Goal: Task Accomplishment & Management: Manage account settings

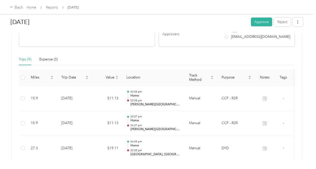
scroll to position [125, 0]
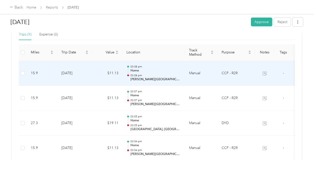
click at [262, 72] on td at bounding box center [264, 73] width 19 height 25
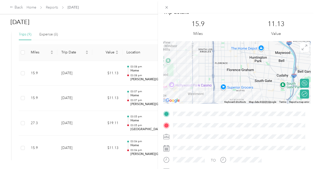
scroll to position [0, 0]
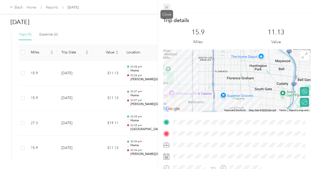
click at [167, 7] on icon at bounding box center [167, 7] width 4 height 4
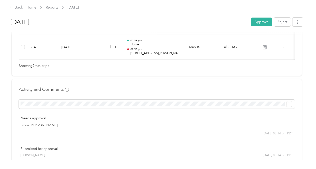
scroll to position [301, 0]
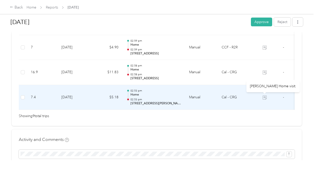
click at [265, 97] on icon at bounding box center [265, 97] width 4 height 4
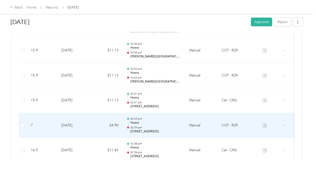
scroll to position [175, 0]
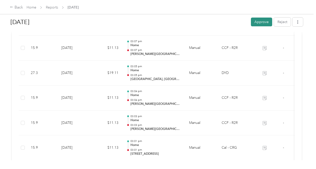
click at [256, 19] on button "Approve" at bounding box center [261, 22] width 21 height 9
click at [33, 6] on link "Home" at bounding box center [32, 7] width 10 height 4
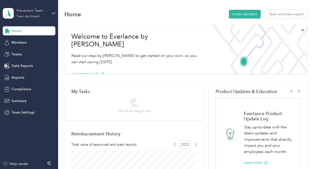
click at [43, 14] on div "Prevention Team Team dashboard" at bounding box center [32, 13] width 31 height 10
click at [35, 51] on div "Personal dashboard" at bounding box center [23, 50] width 32 height 5
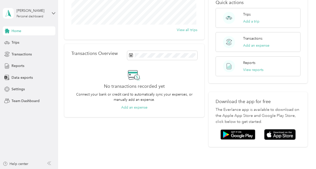
scroll to position [100, 0]
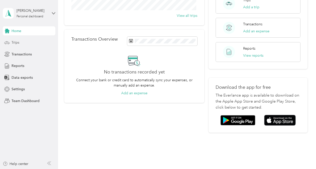
click at [13, 41] on span "Trips" at bounding box center [16, 42] width 8 height 5
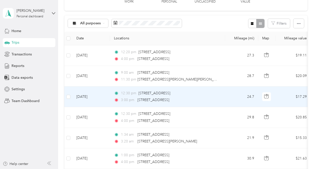
scroll to position [75, 0]
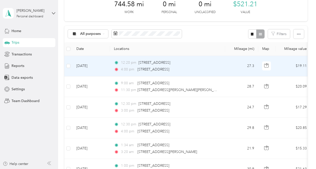
click at [211, 65] on div "12:20 pm [STREET_ADDRESS] 4:00 pm [STREET_ADDRESS][PERSON_NAME]" at bounding box center [166, 66] width 105 height 12
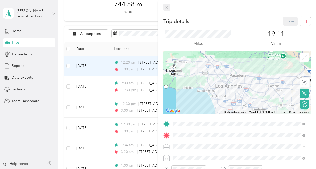
click at [168, 8] on icon at bounding box center [167, 7] width 4 height 4
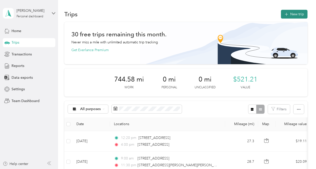
click at [285, 12] on icon "button" at bounding box center [287, 15] width 6 height 6
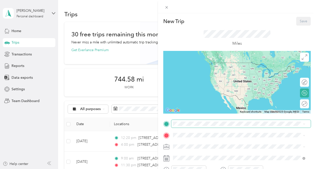
drag, startPoint x: 187, startPoint y: 127, endPoint x: 188, endPoint y: 120, distance: 6.8
click at [188, 121] on span at bounding box center [241, 124] width 140 height 8
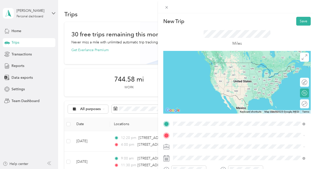
click at [198, 147] on li "[STREET_ADDRESS][US_STATE]" at bounding box center [239, 142] width 136 height 10
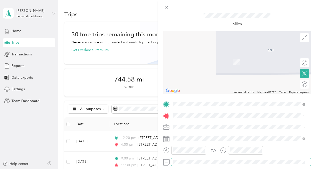
scroll to position [50, 0]
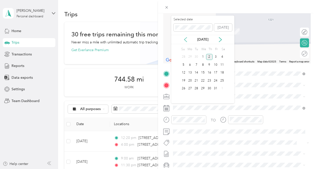
click at [185, 38] on icon at bounding box center [185, 39] width 5 height 5
click at [210, 72] on div "18" at bounding box center [209, 73] width 7 height 6
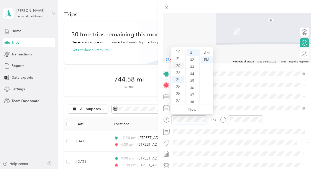
scroll to position [0, 0]
click at [179, 51] on div "12" at bounding box center [178, 52] width 12 height 7
click at [193, 54] on div "00" at bounding box center [193, 52] width 12 height 7
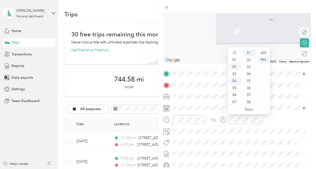
click at [235, 68] on div "02" at bounding box center [235, 66] width 12 height 7
click at [247, 52] on div "00" at bounding box center [249, 52] width 12 height 7
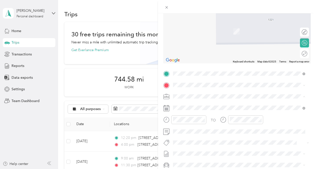
click at [193, 71] on li "CCF - R2R" at bounding box center [239, 70] width 136 height 9
click at [199, 105] on span "[STREET_ADDRESS][US_STATE]" at bounding box center [208, 103] width 50 height 5
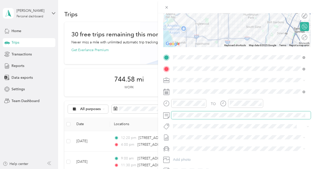
scroll to position [44, 0]
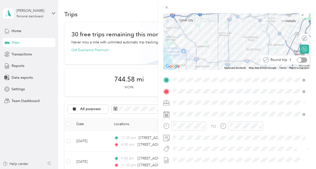
click at [299, 60] on div at bounding box center [302, 59] width 11 height 5
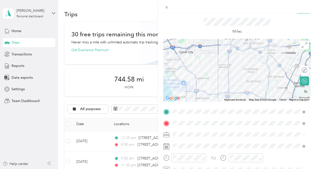
scroll to position [0, 0]
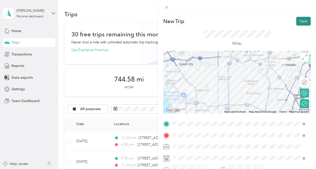
click at [300, 22] on button "Save" at bounding box center [303, 21] width 15 height 9
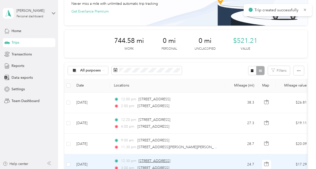
scroll to position [50, 0]
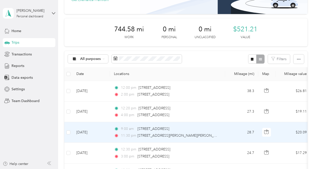
click at [228, 132] on td "28.7" at bounding box center [241, 132] width 33 height 21
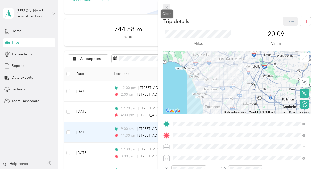
click at [166, 7] on icon at bounding box center [167, 7] width 4 height 4
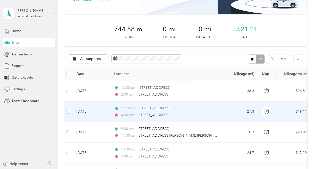
click at [215, 113] on div "4:00 pm [STREET_ADDRESS][PERSON_NAME]" at bounding box center [166, 115] width 105 height 6
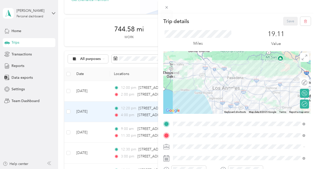
click at [167, 8] on icon at bounding box center [167, 7] width 4 height 4
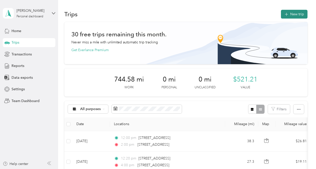
click at [296, 16] on button "New trip" at bounding box center [294, 14] width 27 height 9
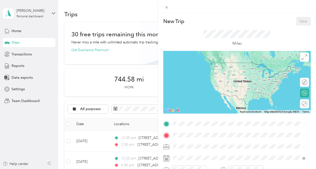
click at [134, 146] on div "New Trip Save This trip cannot be edited because it is either under review, app…" at bounding box center [158, 84] width 316 height 169
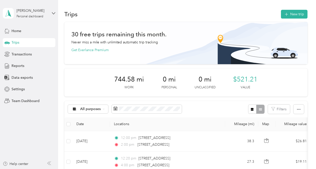
click at [131, 143] on span "2:00 pm" at bounding box center [128, 145] width 14 height 6
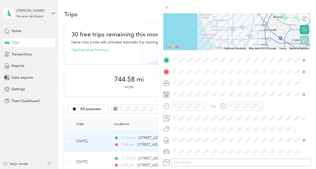
scroll to position [94, 0]
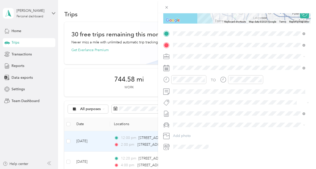
click at [251, 134] on span "139EB46BE-0063 Draft" at bounding box center [239, 134] width 129 height 5
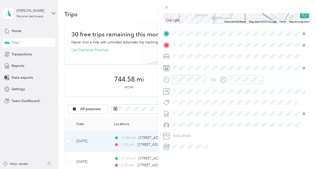
click at [128, 160] on div "Trip details Save This trip cannot be edited because it is either under review,…" at bounding box center [158, 84] width 316 height 169
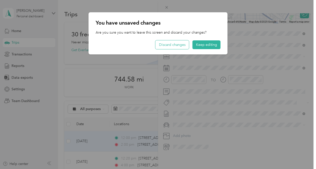
click at [178, 45] on button "Discard changes" at bounding box center [173, 44] width 34 height 9
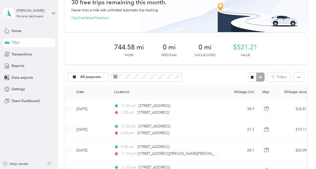
scroll to position [75, 0]
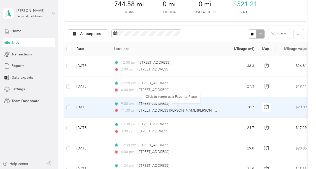
click at [221, 104] on td "9:00 am [STREET_ADDRESS] 11:30 pm [STREET_ADDRESS][PERSON_NAME][PERSON_NAME]" at bounding box center [167, 107] width 115 height 21
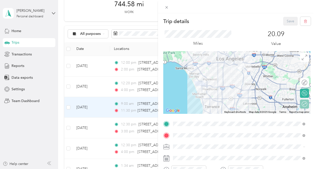
scroll to position [94, 0]
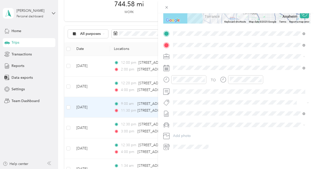
click at [190, 133] on span "[DATE] Draft" at bounding box center [239, 134] width 129 height 5
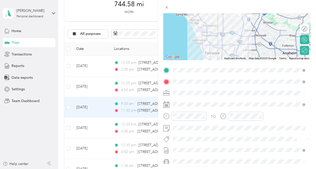
scroll to position [0, 0]
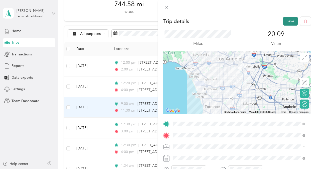
click at [285, 22] on button "Save" at bounding box center [290, 21] width 15 height 9
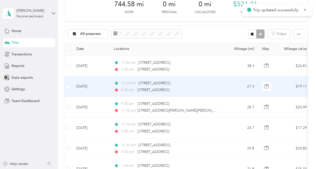
click at [221, 86] on td "12:20 pm [STREET_ADDRESS] 4:00 pm [STREET_ADDRESS][PERSON_NAME]" at bounding box center [167, 86] width 115 height 21
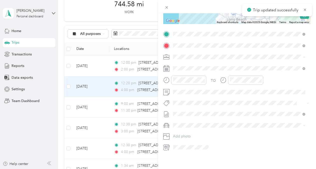
scroll to position [94, 0]
click at [196, 133] on span "[DATE] Draft" at bounding box center [239, 134] width 129 height 5
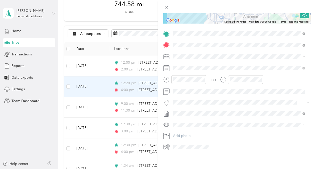
scroll to position [0, 0]
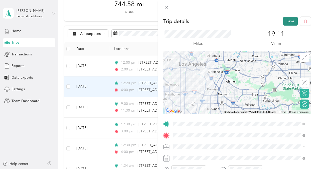
click at [289, 21] on button "Save" at bounding box center [290, 21] width 15 height 9
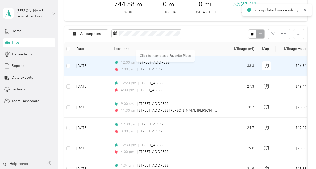
click at [217, 66] on div "12:00 pm [STREET_ADDRESS] 2:00 pm [STREET_ADDRESS]" at bounding box center [166, 66] width 105 height 12
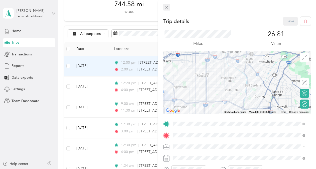
click at [167, 7] on icon at bounding box center [167, 7] width 3 height 3
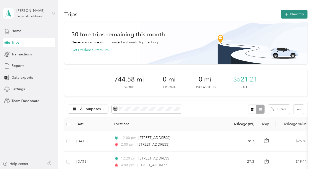
click at [285, 13] on icon "button" at bounding box center [287, 15] width 6 height 6
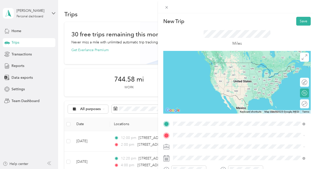
click at [229, 70] on span "[STREET_ADDRESS][US_STATE]" at bounding box center [208, 68] width 50 height 5
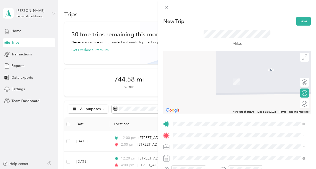
click at [208, 76] on span "[STREET_ADDRESS][US_STATE]" at bounding box center [208, 74] width 50 height 5
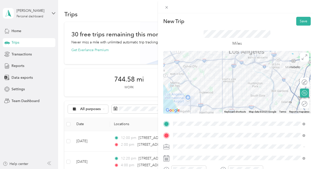
click at [308, 103] on div "Round trip" at bounding box center [308, 103] width 0 height 5
click at [298, 103] on div at bounding box center [302, 103] width 11 height 5
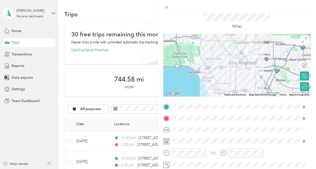
scroll to position [25, 0]
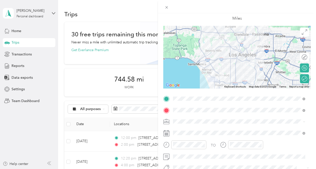
click at [204, 120] on div "TO Add photo" at bounding box center [237, 155] width 148 height 121
click at [191, 94] on span "CCF - R2R" at bounding box center [183, 94] width 16 height 4
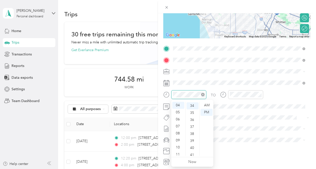
scroll to position [239, 0]
click at [178, 147] on div "10" at bounding box center [178, 147] width 12 height 7
click at [191, 105] on div "00" at bounding box center [193, 105] width 12 height 7
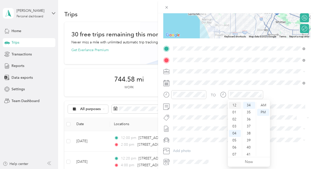
click at [234, 104] on div "12" at bounding box center [235, 105] width 12 height 7
click at [248, 105] on div "00" at bounding box center [249, 105] width 12 height 7
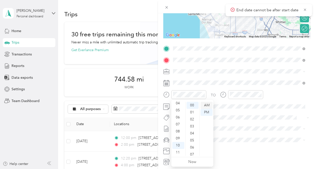
click at [207, 104] on div "AM" at bounding box center [207, 105] width 12 height 7
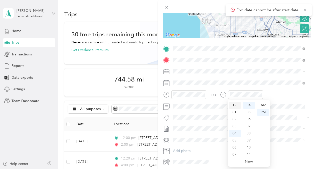
click at [234, 103] on div "12" at bounding box center [235, 105] width 12 height 7
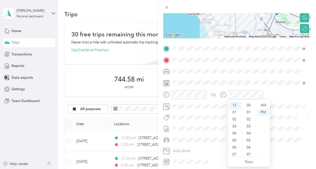
click at [247, 107] on div "00" at bounding box center [249, 105] width 12 height 7
click at [166, 83] on icon at bounding box center [166, 83] width 6 height 6
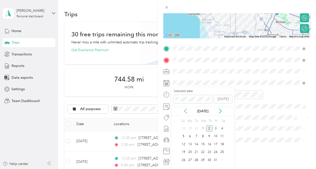
click at [187, 113] on icon at bounding box center [185, 111] width 5 height 5
click at [210, 152] on div "25" at bounding box center [209, 152] width 7 height 6
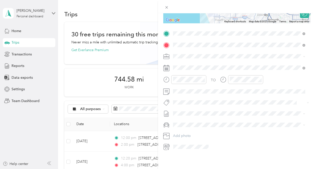
click at [199, 123] on span at bounding box center [241, 125] width 140 height 8
click at [196, 127] on div "KIA FORTE" at bounding box center [239, 128] width 129 height 5
click at [191, 125] on span "[DATE] Draft" at bounding box center [239, 126] width 129 height 5
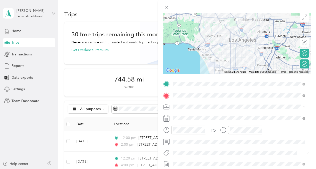
scroll to position [19, 0]
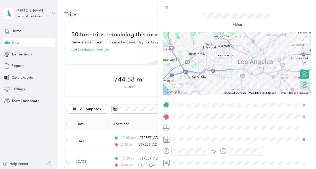
click at [308, 85] on div "Round trip" at bounding box center [308, 84] width 0 height 5
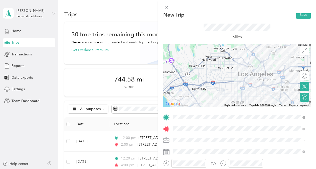
scroll to position [0, 0]
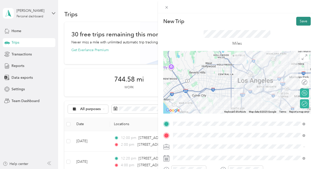
click at [296, 21] on button "Save" at bounding box center [303, 21] width 15 height 9
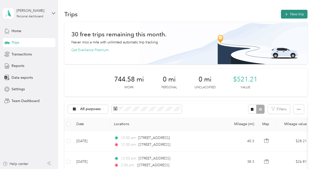
click at [292, 16] on button "New trip" at bounding box center [294, 14] width 27 height 9
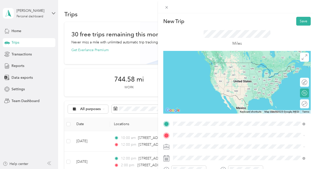
click at [224, 68] on span "[STREET_ADDRESS][US_STATE]" at bounding box center [208, 68] width 50 height 5
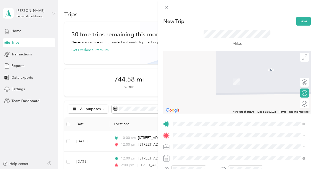
click at [198, 75] on span "[STREET_ADDRESS][US_STATE]" at bounding box center [208, 73] width 50 height 5
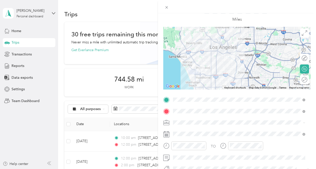
scroll to position [50, 0]
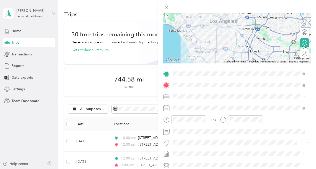
click at [190, 70] on li "CCF - R2R" at bounding box center [239, 70] width 136 height 9
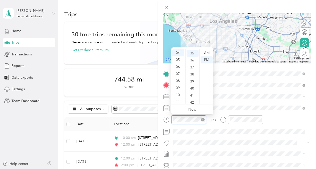
scroll to position [246, 0]
click at [180, 95] on div "10" at bounding box center [178, 94] width 12 height 7
click at [190, 54] on div "00" at bounding box center [193, 52] width 12 height 7
click at [207, 53] on div "AM" at bounding box center [207, 52] width 12 height 7
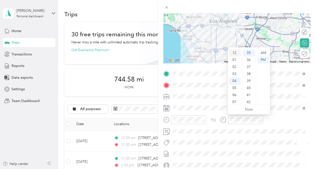
click at [235, 53] on div "12" at bounding box center [235, 52] width 12 height 7
click at [248, 52] on div "00" at bounding box center [249, 52] width 12 height 7
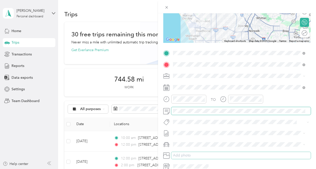
scroll to position [94, 0]
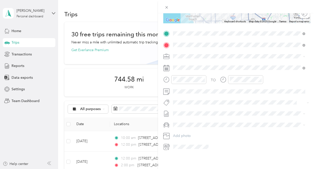
click at [184, 126] on span "[DATE]" at bounding box center [178, 124] width 11 height 5
click at [180, 127] on li "KIA FORTE" at bounding box center [239, 129] width 136 height 9
click at [186, 132] on button "Add photo" at bounding box center [241, 135] width 140 height 7
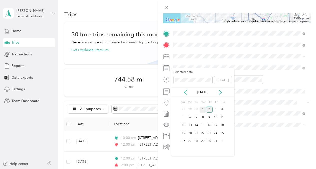
click at [204, 108] on div "1" at bounding box center [203, 110] width 7 height 6
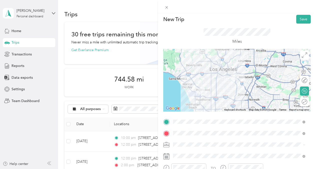
scroll to position [0, 0]
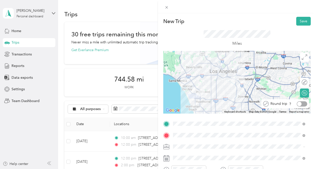
click at [300, 104] on div at bounding box center [302, 103] width 11 height 5
click at [300, 21] on button "Save" at bounding box center [303, 21] width 15 height 9
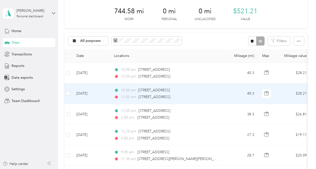
scroll to position [50, 0]
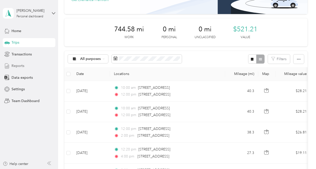
click at [13, 66] on span "Reports" at bounding box center [18, 65] width 13 height 5
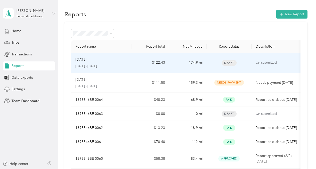
click at [175, 63] on td "174.9 mi" at bounding box center [188, 63] width 38 height 20
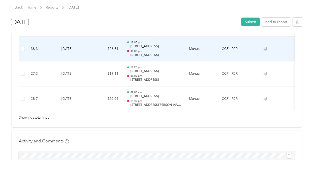
scroll to position [126, 0]
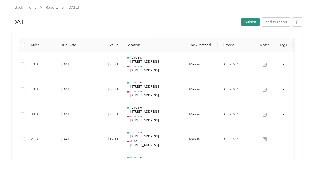
click at [246, 23] on button "Submit" at bounding box center [251, 22] width 18 height 9
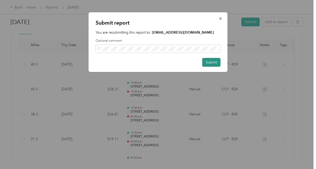
click at [211, 58] on button "Submit" at bounding box center [212, 62] width 18 height 9
